Goal: Information Seeking & Learning: Learn about a topic

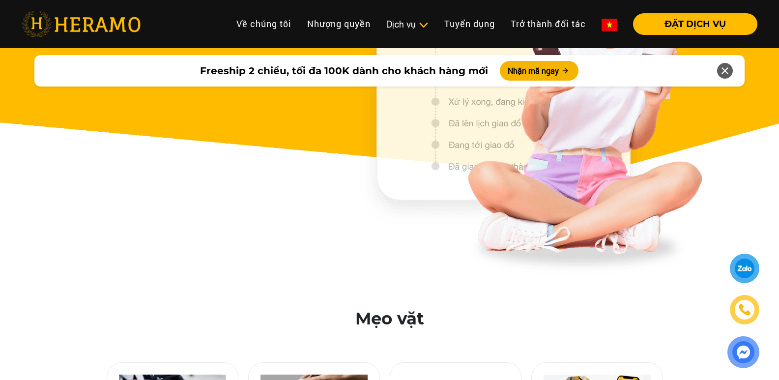
scroll to position [4128, 0]
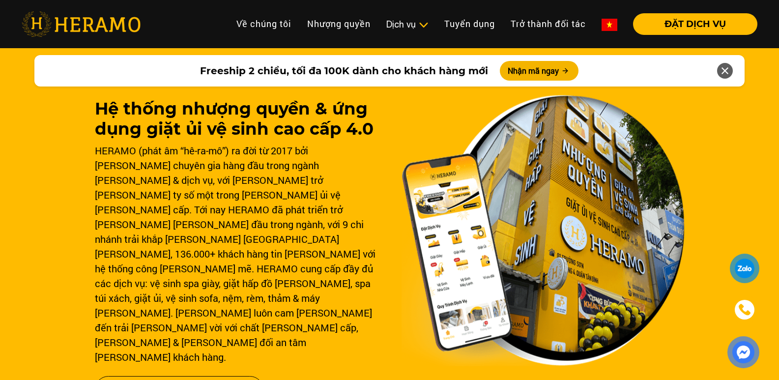
click at [606, 22] on img at bounding box center [610, 25] width 16 height 12
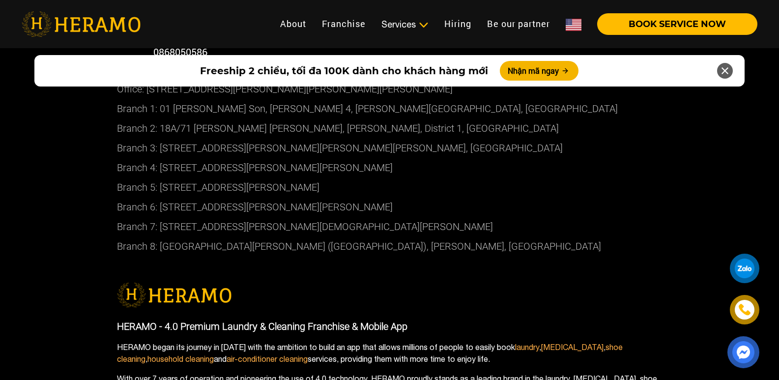
scroll to position [5274, 0]
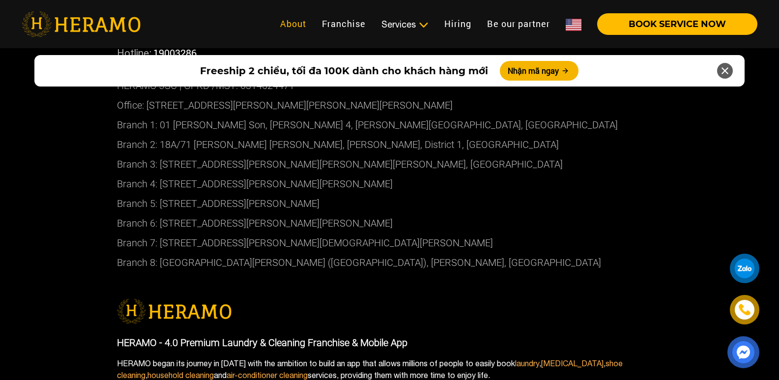
click at [285, 21] on link "About" at bounding box center [293, 23] width 42 height 21
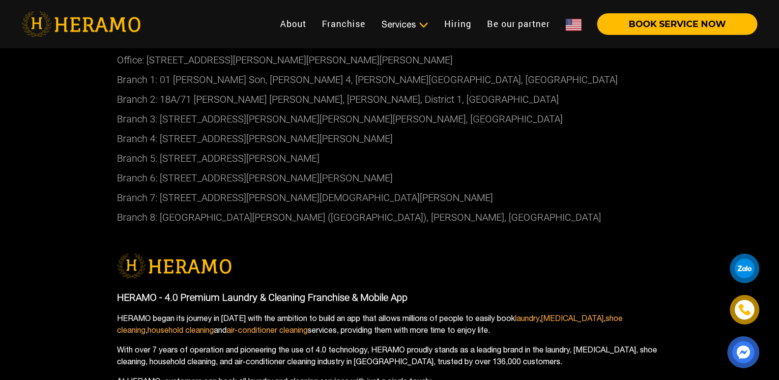
scroll to position [2753, 0]
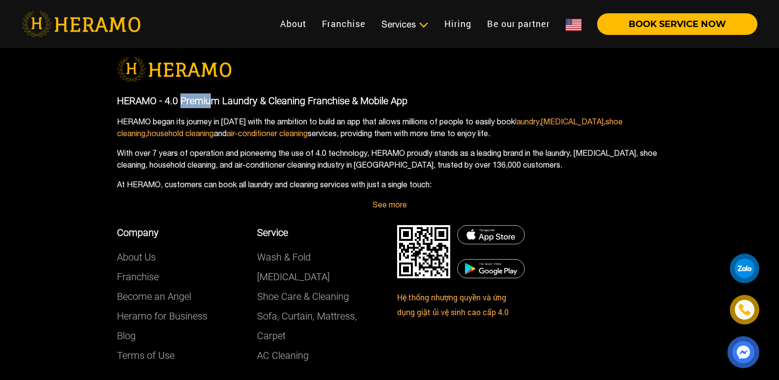
drag, startPoint x: 116, startPoint y: 100, endPoint x: 155, endPoint y: 104, distance: 39.6
click at [155, 104] on div "HERAMO - 4.0 Premium Laundry & Cleaning Franchise & Mobile App HERAMO began its…" at bounding box center [390, 151] width 560 height 117
copy p "HERAMO"
